Goal: Book appointment/travel/reservation

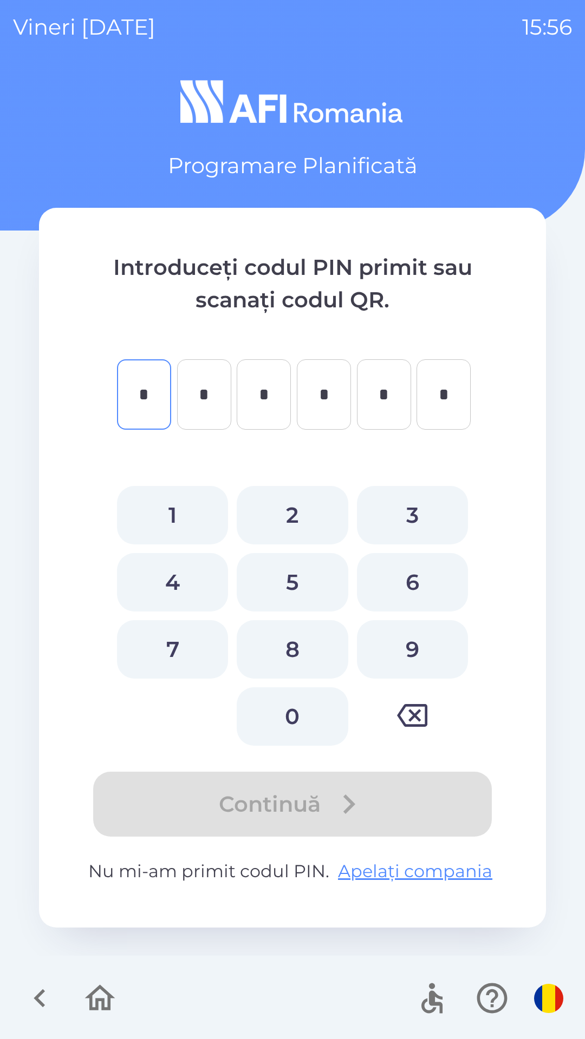
click at [31, 1001] on icon "button" at bounding box center [40, 998] width 36 height 36
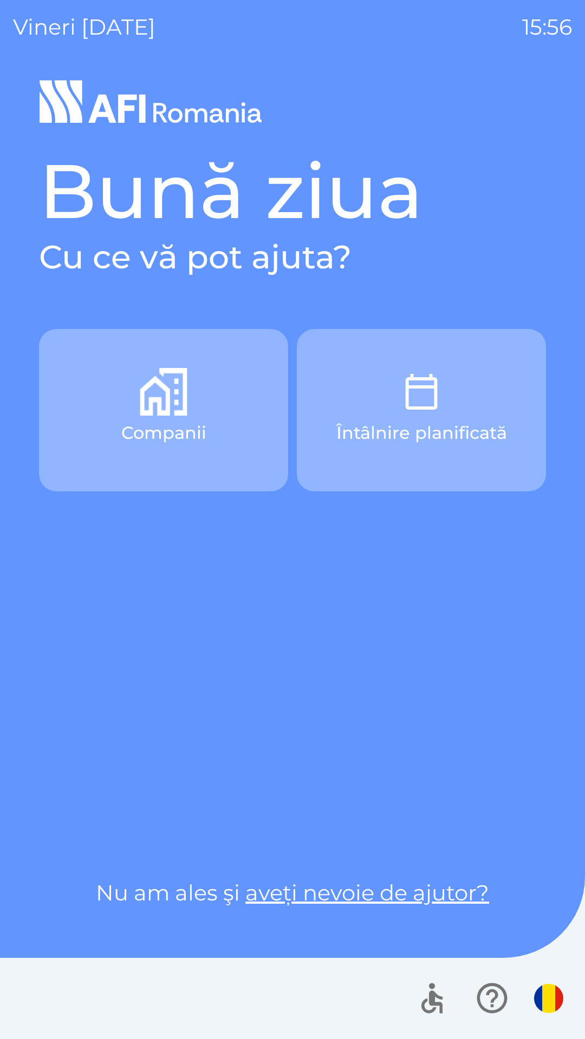
click at [187, 430] on p "Companii" at bounding box center [163, 433] width 85 height 26
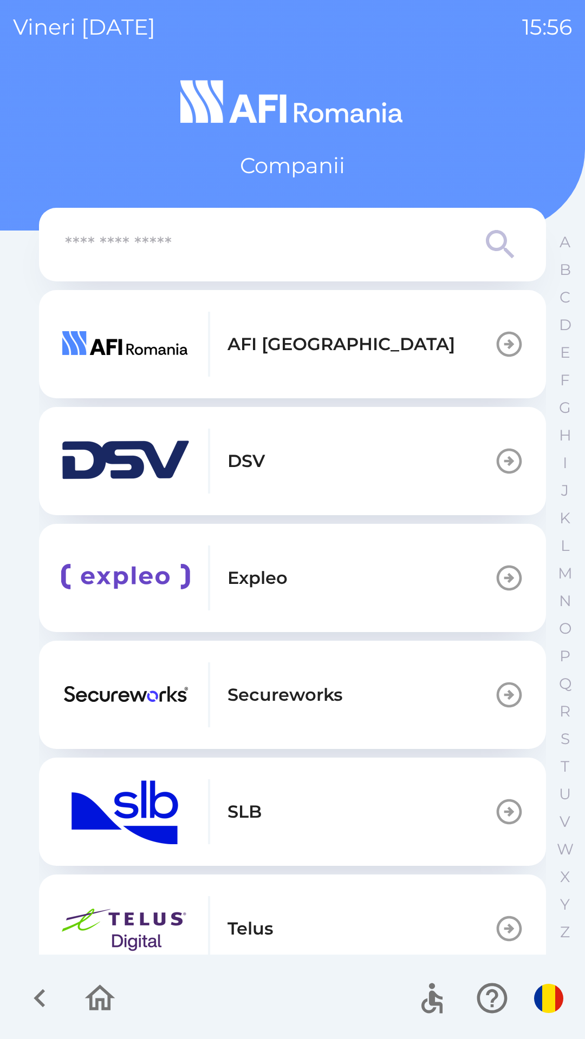
click at [275, 479] on button "DSV" at bounding box center [292, 461] width 507 height 108
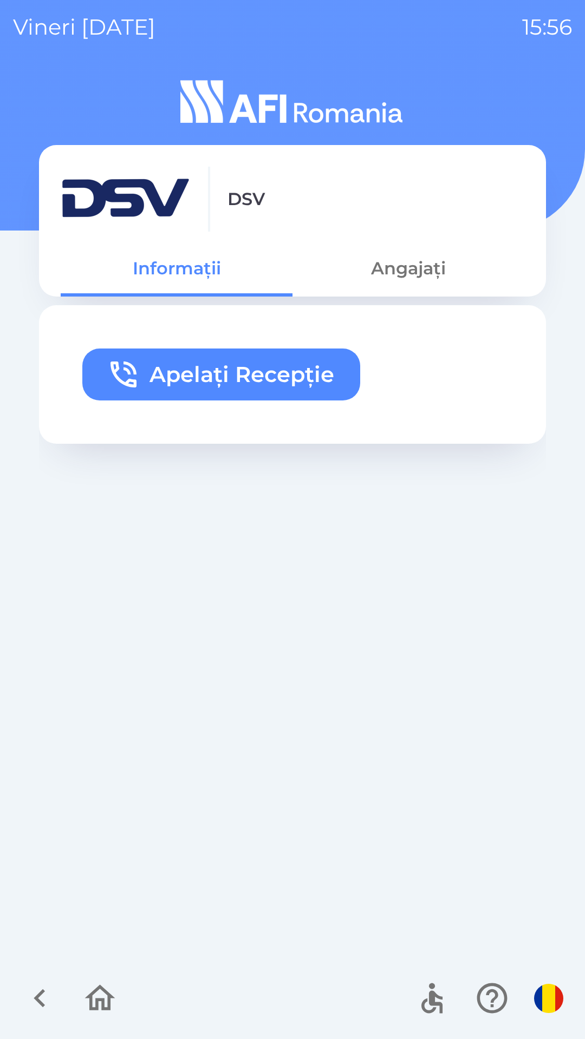
click at [410, 277] on button "Angajați" at bounding box center [408, 268] width 232 height 39
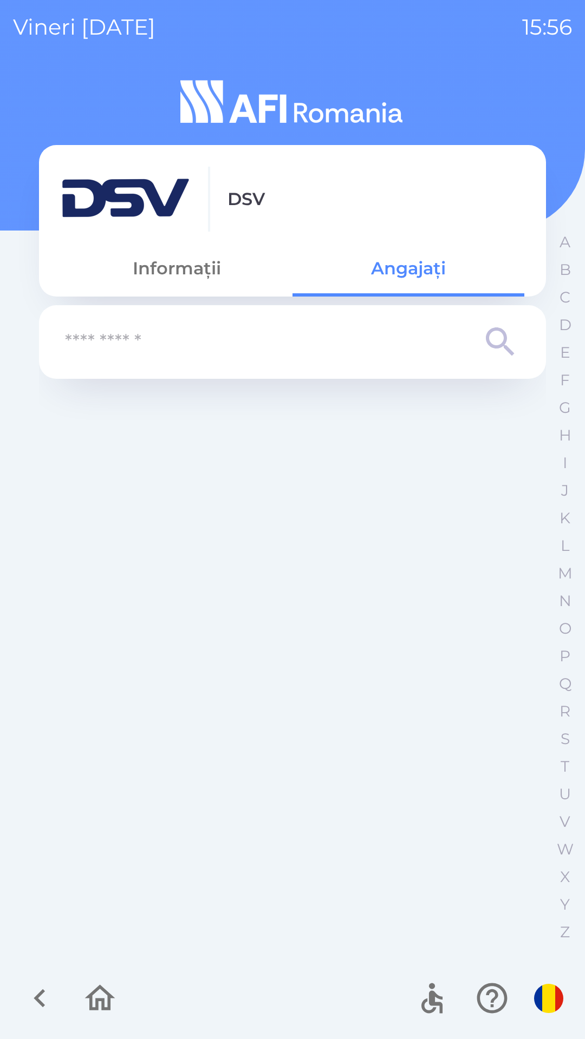
click at [333, 344] on input "text" at bounding box center [270, 343] width 411 height 30
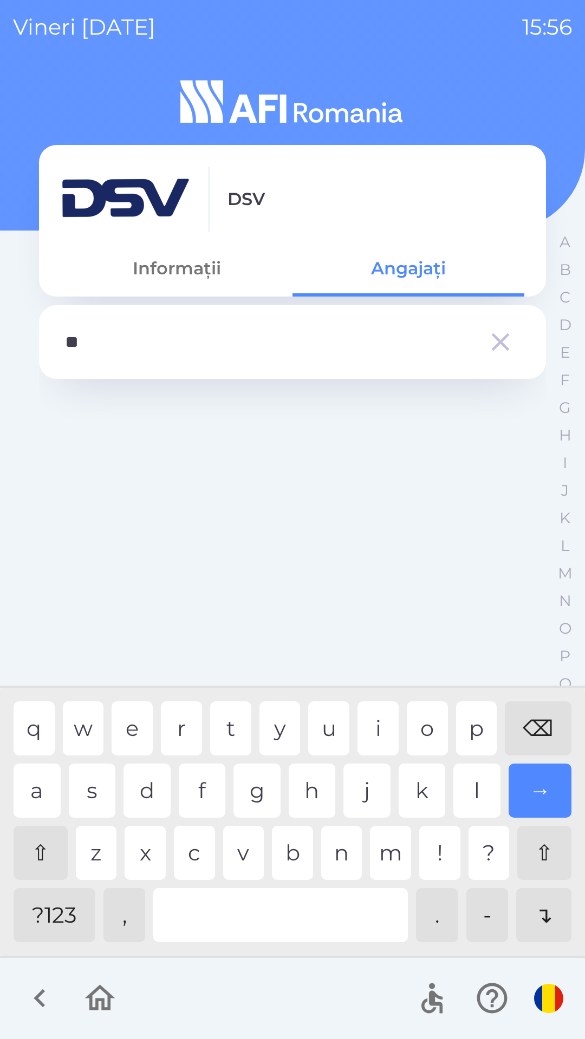
click at [317, 729] on div "u" at bounding box center [328, 729] width 41 height 54
type input "***"
click at [487, 344] on icon "button" at bounding box center [500, 342] width 30 height 30
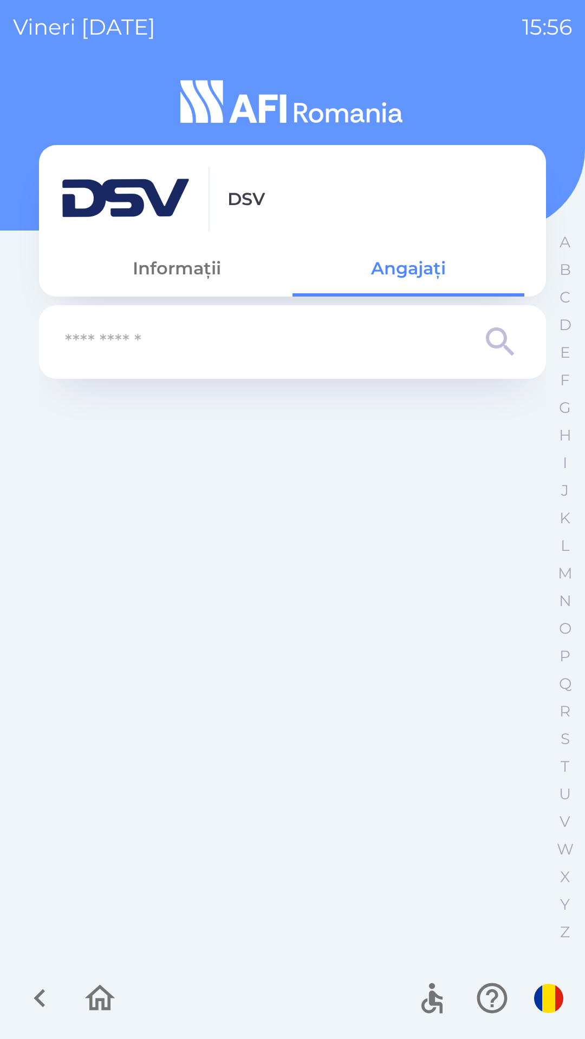
click at [99, 991] on icon "button" at bounding box center [100, 998] width 36 height 36
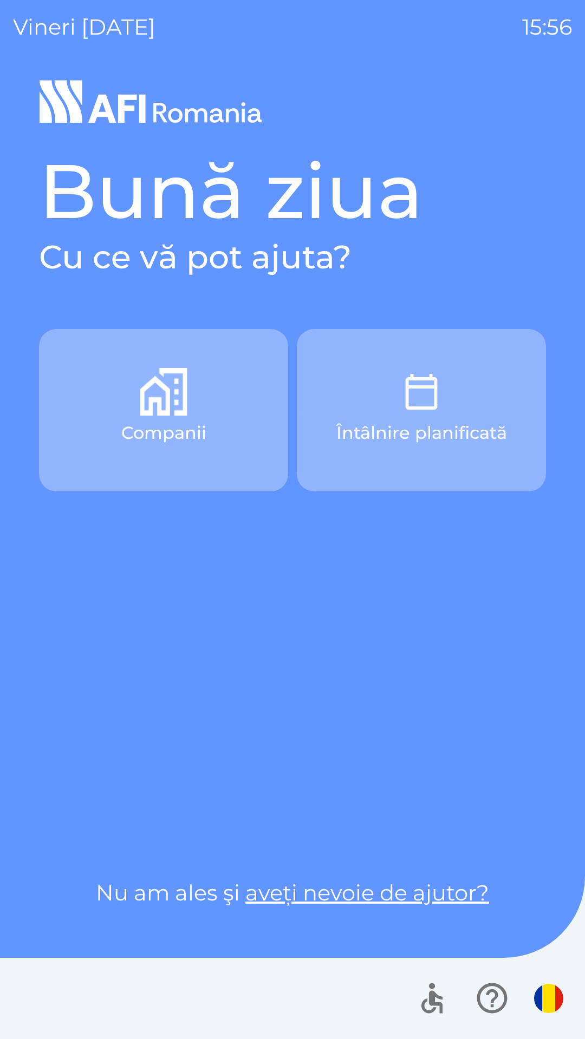
click at [96, 1002] on div at bounding box center [292, 998] width 585 height 81
